Goal: Check status: Check status

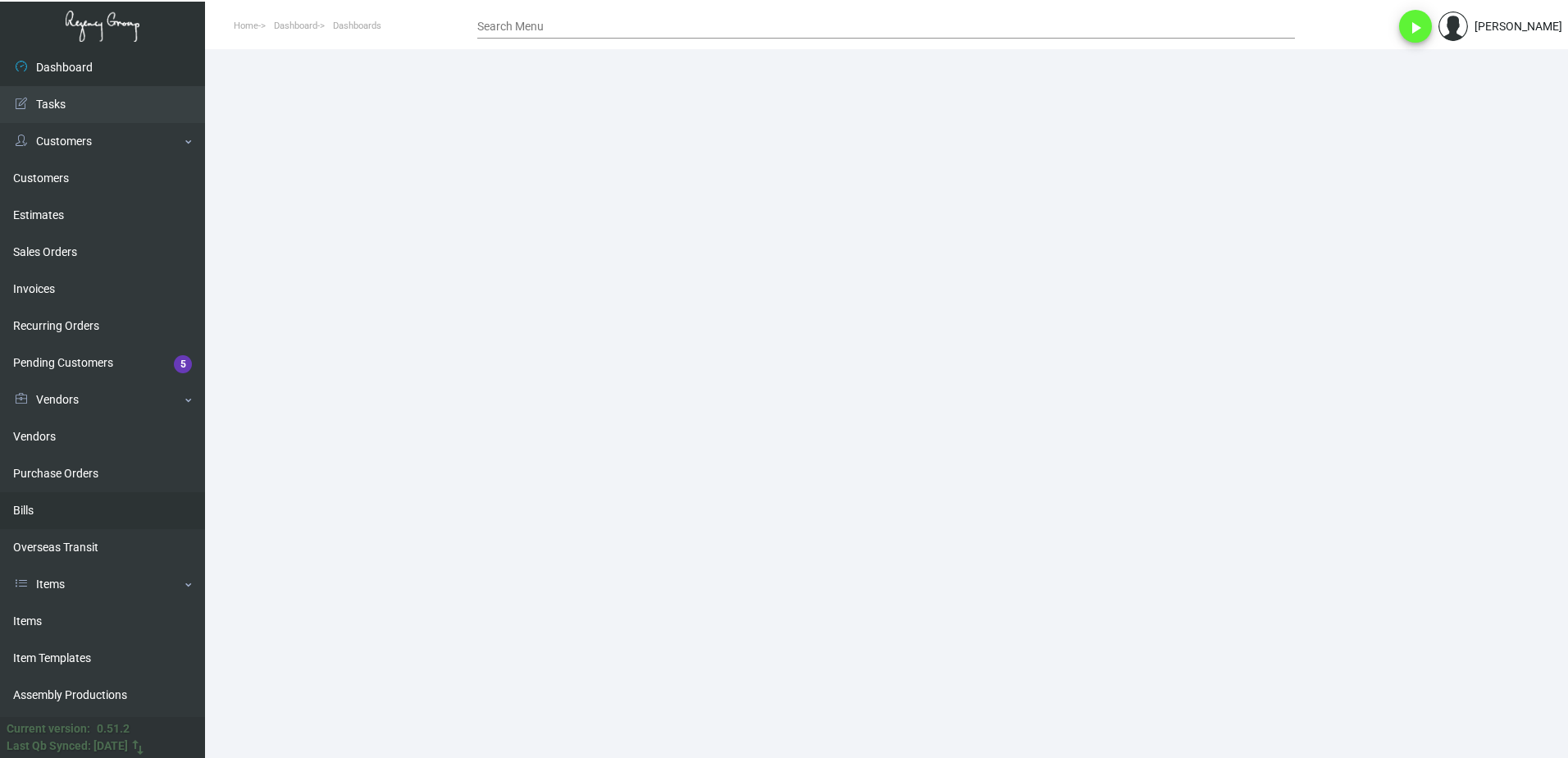
click at [68, 513] on link "Bills" at bounding box center [103, 510] width 205 height 37
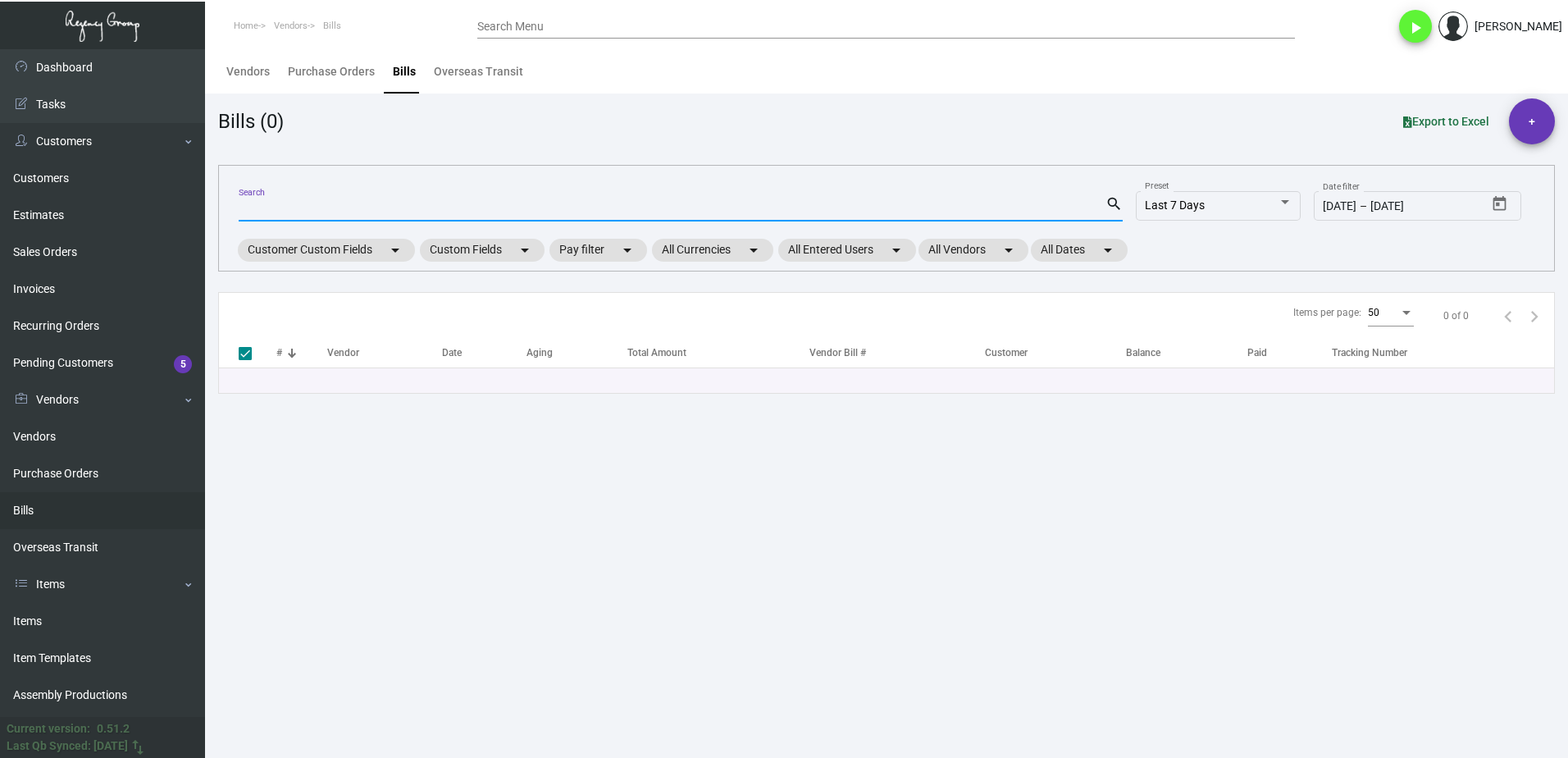
click at [398, 210] on input "Search" at bounding box center [671, 209] width 867 height 13
paste input "105094"
type input "105094"
checkbox input "false"
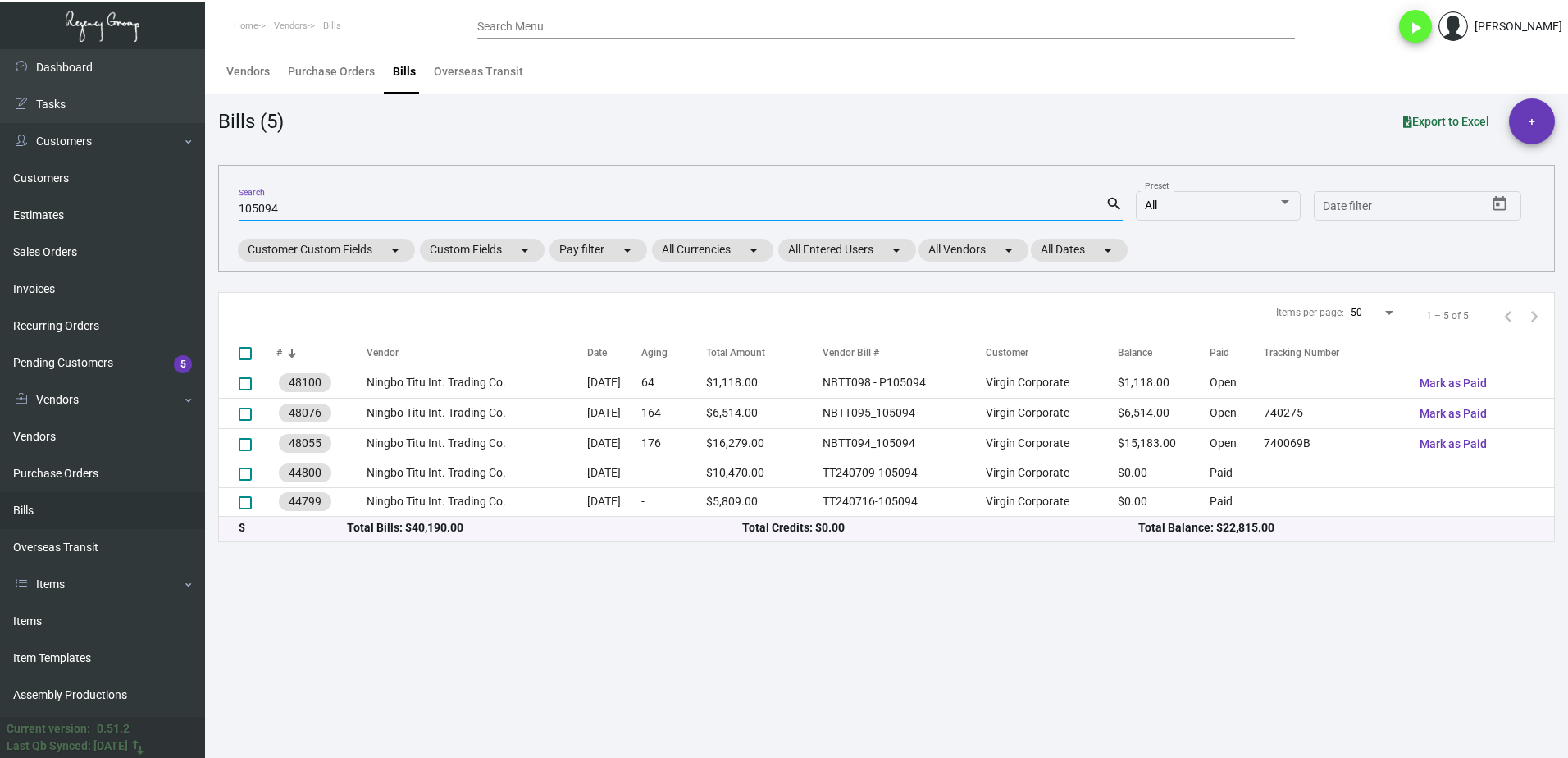
click at [299, 211] on input "105094" at bounding box center [671, 209] width 867 height 13
paste input "NBTT"
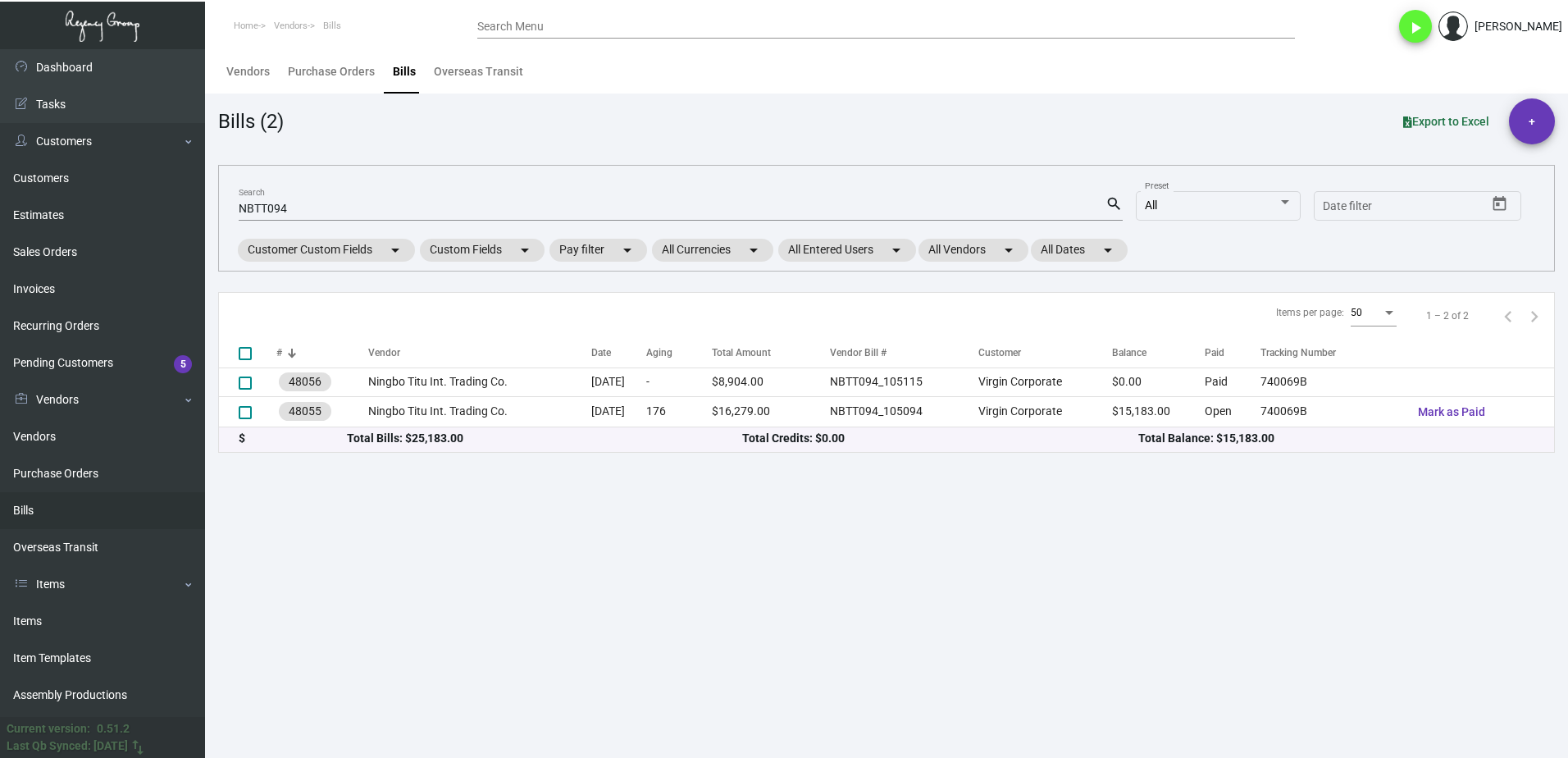
click at [376, 212] on input "NBTT094" at bounding box center [671, 209] width 867 height 13
paste input "9-3"
type input "NBTT099-3"
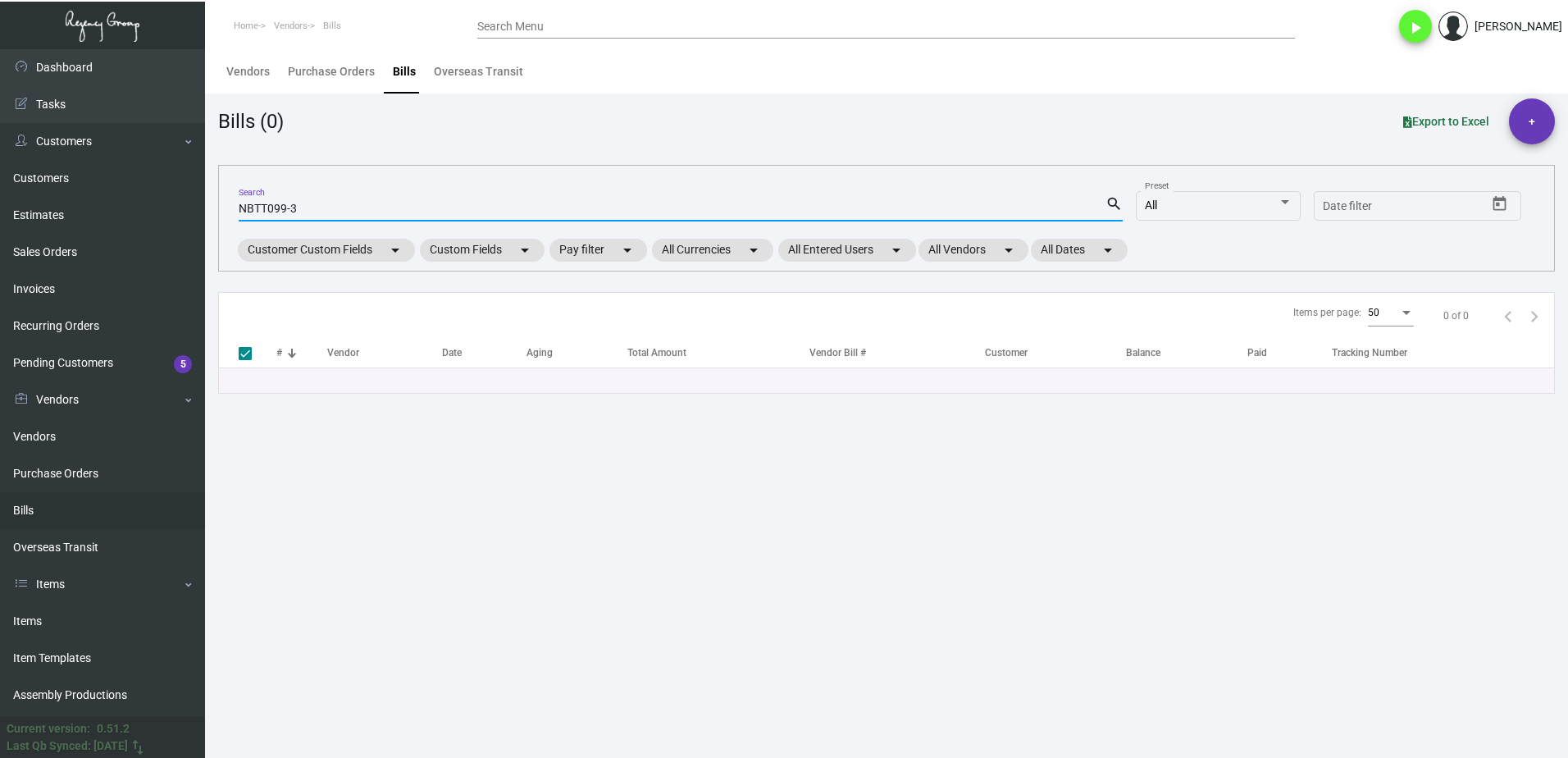
checkbox input "true"
type input "NBTT099-3"
